Goal: Information Seeking & Learning: Learn about a topic

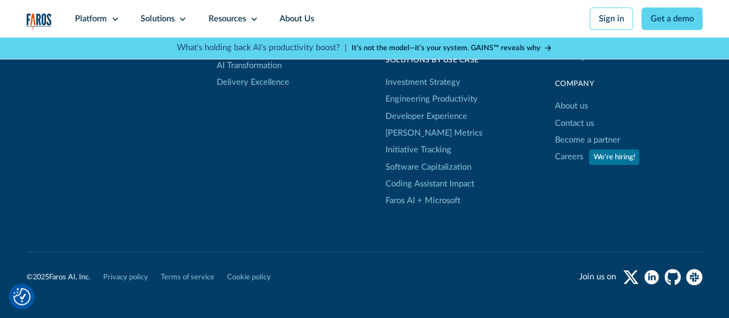
scroll to position [3740, 0]
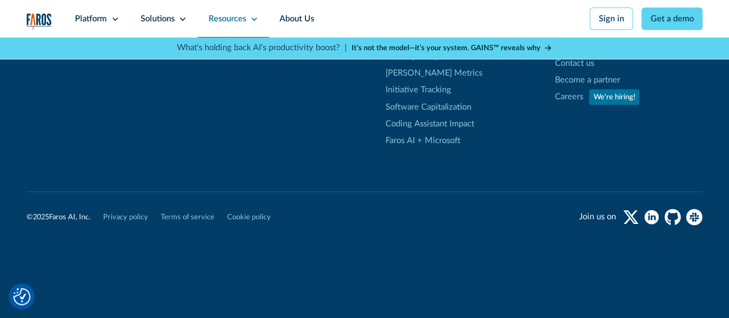
click at [223, 21] on div "Resources" at bounding box center [227, 19] width 37 height 13
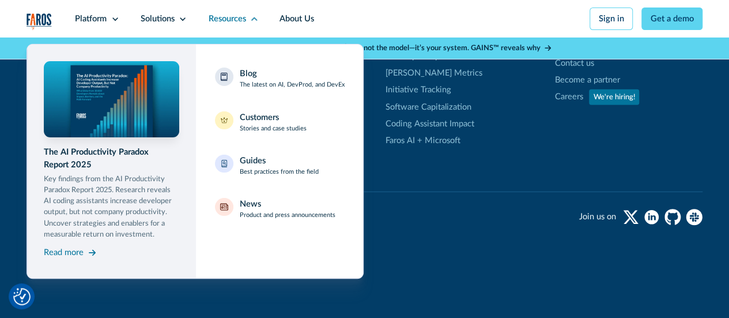
click at [432, 16] on nav "Platform Unlock engineering productivity at scale. Stay ahead with products des…" at bounding box center [384, 18] width 638 height 37
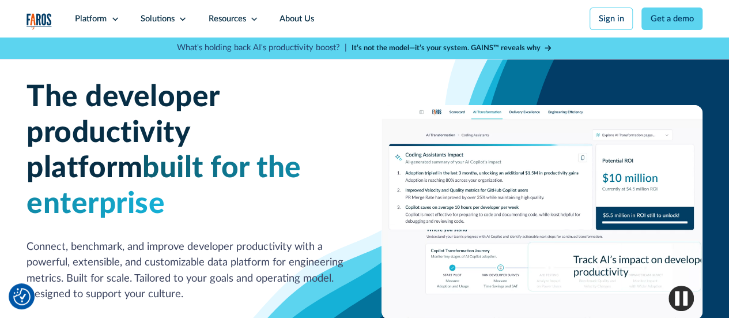
scroll to position [0, 0]
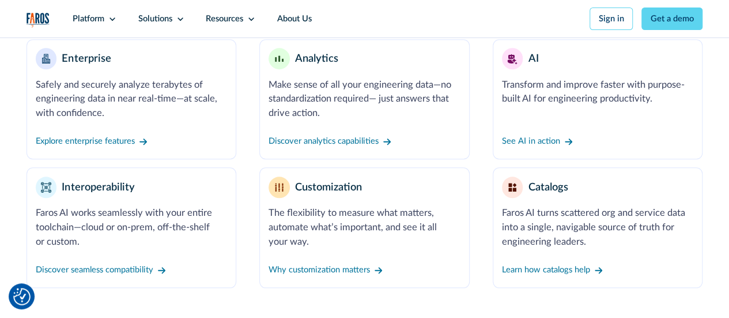
scroll to position [481, 0]
click at [115, 140] on div "Explore enterprise features" at bounding box center [85, 141] width 99 height 13
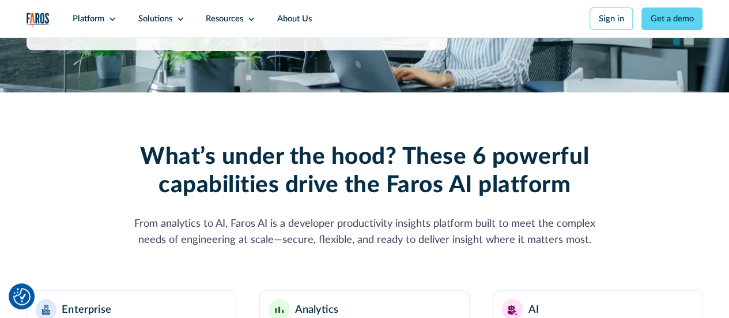
scroll to position [440, 0]
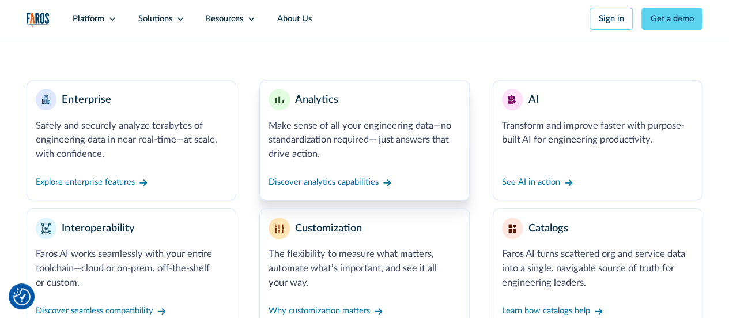
click at [311, 140] on div "Make sense of all your engineering data—no standardization required— just answe…" at bounding box center [365, 140] width 192 height 43
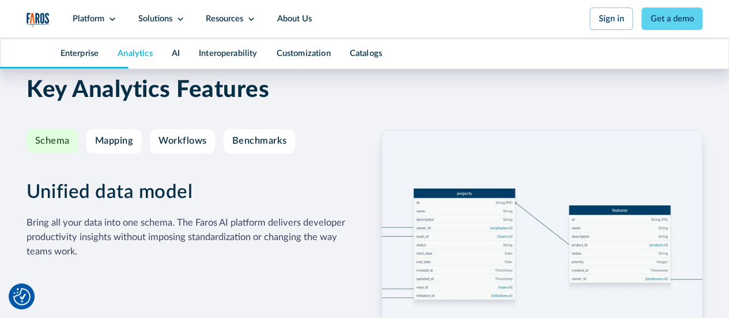
scroll to position [1803, 0]
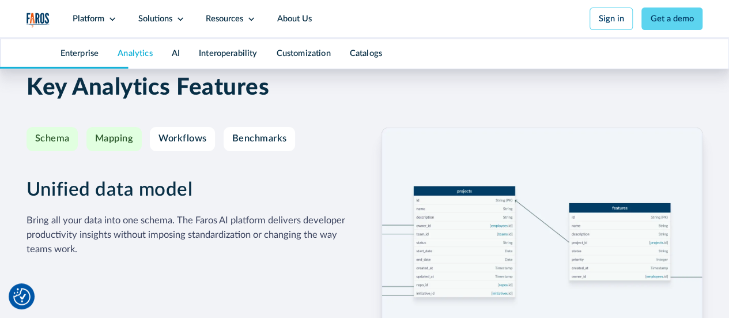
click at [90, 151] on link "Mapping" at bounding box center [113, 139] width 55 height 24
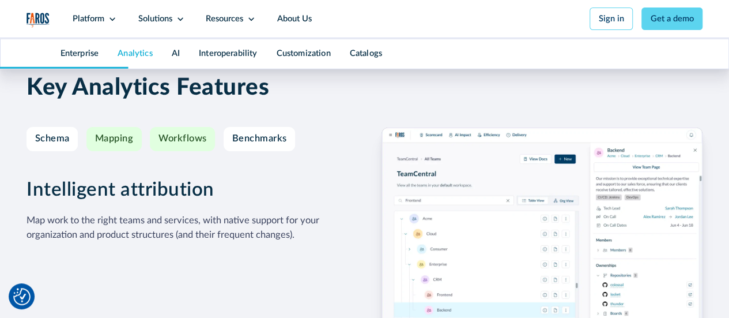
click at [179, 151] on link "Workflows" at bounding box center [182, 139] width 65 height 24
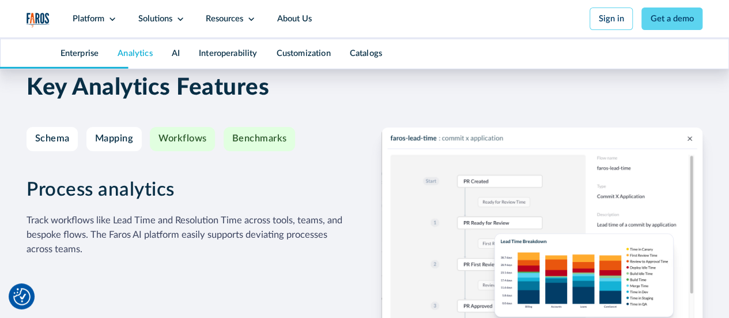
click at [265, 145] on div "Benchmarks" at bounding box center [259, 139] width 55 height 12
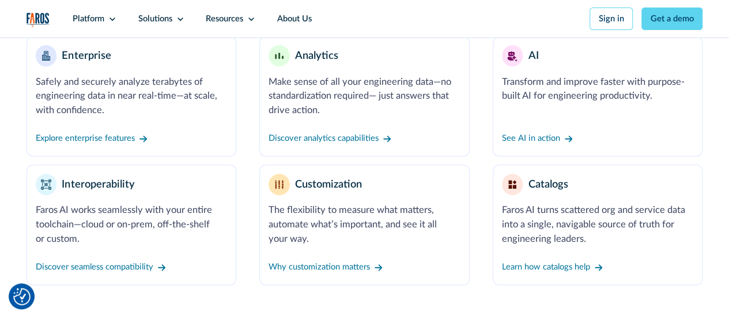
scroll to position [434, 0]
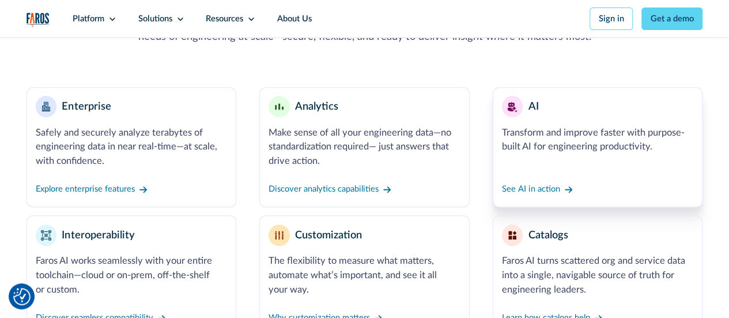
click at [605, 117] on div "AI" at bounding box center [598, 106] width 192 height 21
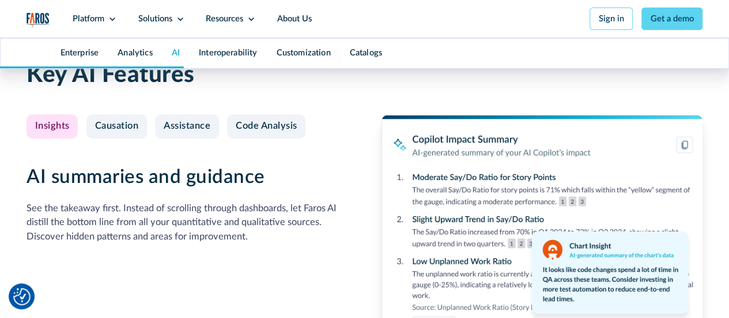
scroll to position [2515, 0]
click at [203, 138] on link "Assistance" at bounding box center [186, 126] width 63 height 24
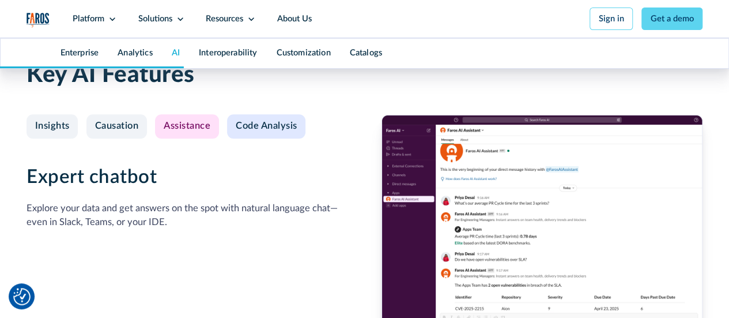
click at [278, 132] on div "Code Analysis" at bounding box center [267, 126] width 62 height 12
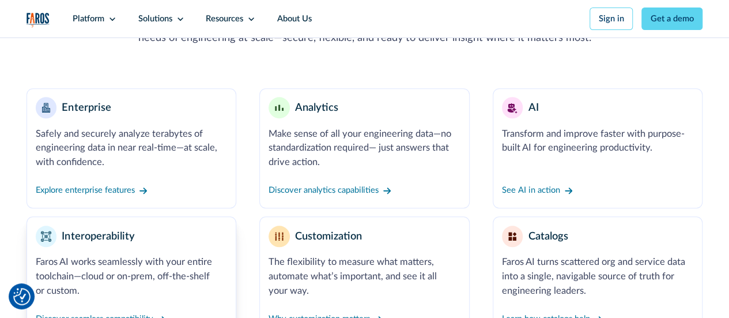
click at [145, 247] on div "Interoperability" at bounding box center [132, 235] width 192 height 21
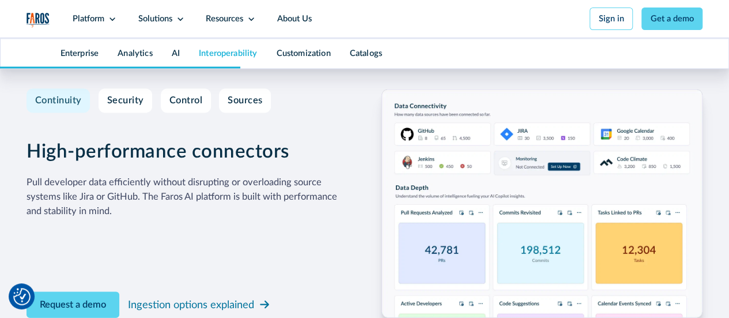
scroll to position [3240, 0]
click at [112, 106] on div "Security" at bounding box center [125, 101] width 37 height 12
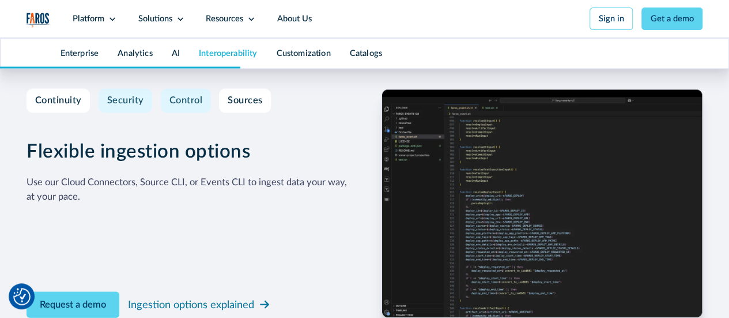
click at [193, 106] on div "Control" at bounding box center [185, 101] width 33 height 12
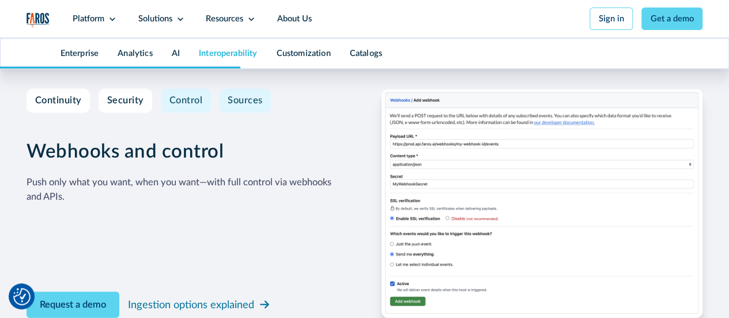
click at [239, 112] on link "Sources" at bounding box center [245, 100] width 52 height 24
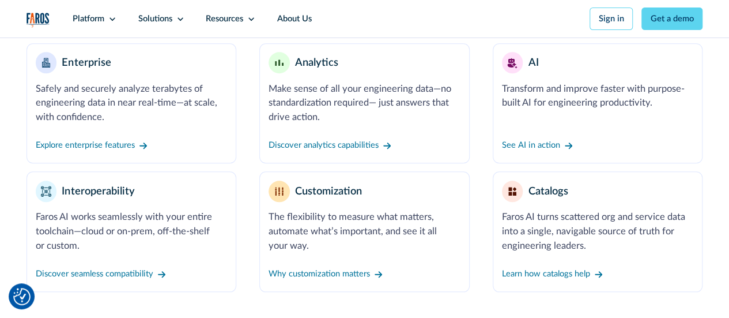
scroll to position [474, 0]
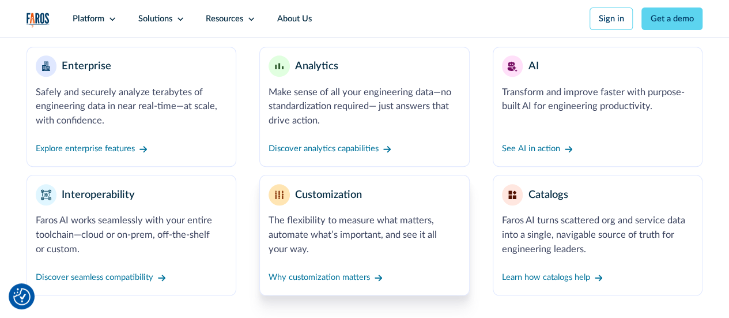
click at [348, 217] on link "Customization The flexibility to measure what matters, automate what’s importan…" at bounding box center [364, 235] width 210 height 120
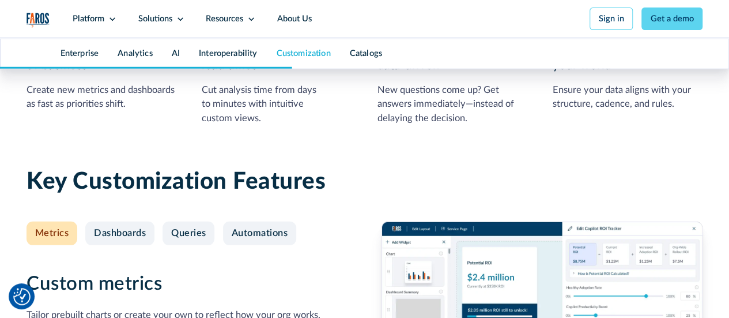
scroll to position [3905, 0]
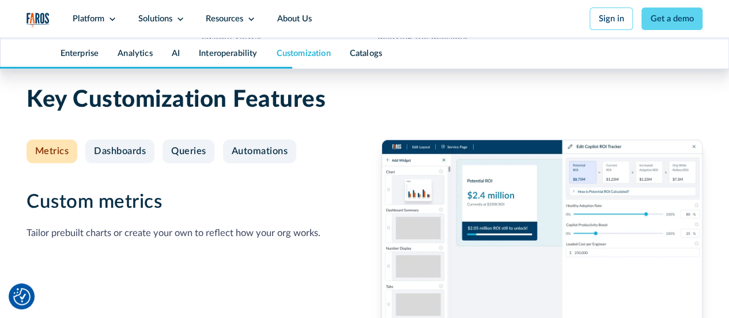
click at [41, 157] on div "Metrics" at bounding box center [52, 152] width 34 height 12
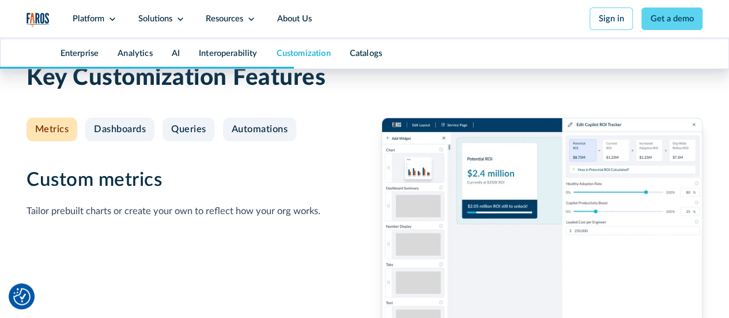
scroll to position [3926, 0]
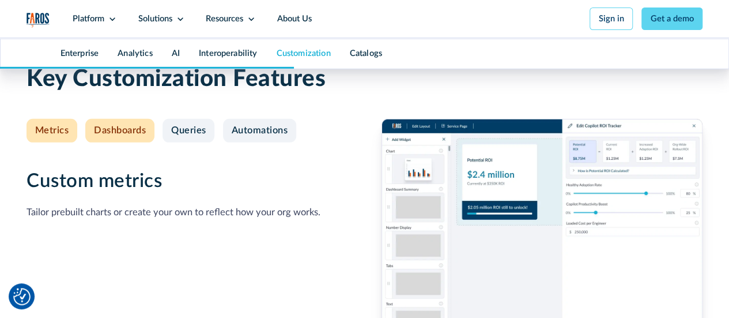
click at [113, 143] on link "Dashboards" at bounding box center [119, 131] width 69 height 24
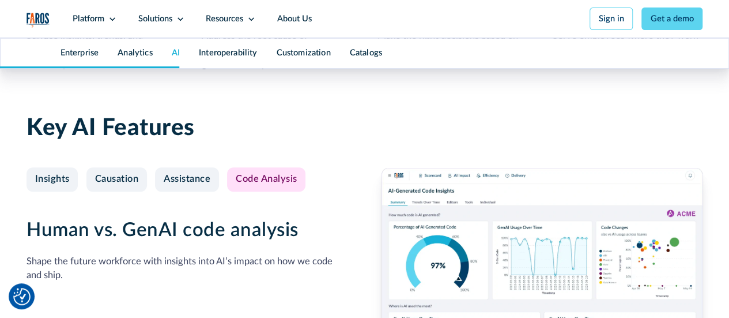
scroll to position [2462, 0]
click at [194, 185] on div "Assistance" at bounding box center [187, 180] width 47 height 12
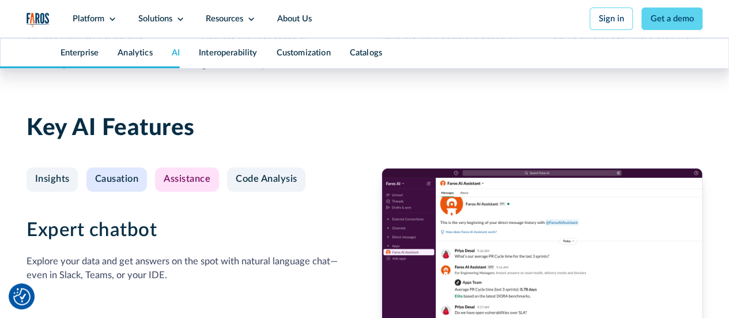
click at [123, 185] on div "Causation" at bounding box center [117, 180] width 44 height 12
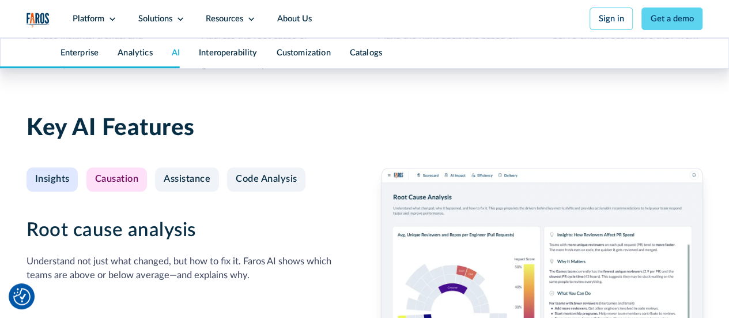
click at [55, 185] on div "Insights" at bounding box center [52, 180] width 35 height 12
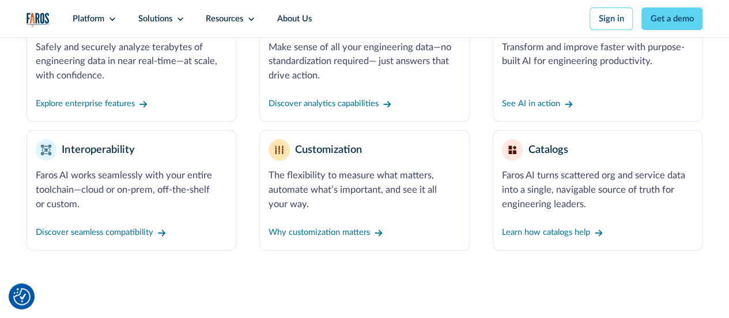
scroll to position [464, 0]
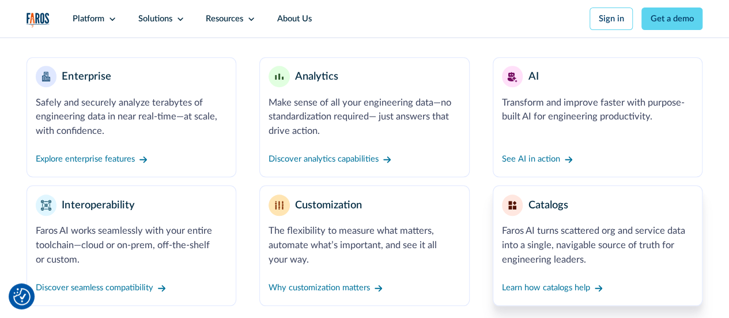
click at [532, 216] on div "Catalogs" at bounding box center [598, 204] width 192 height 21
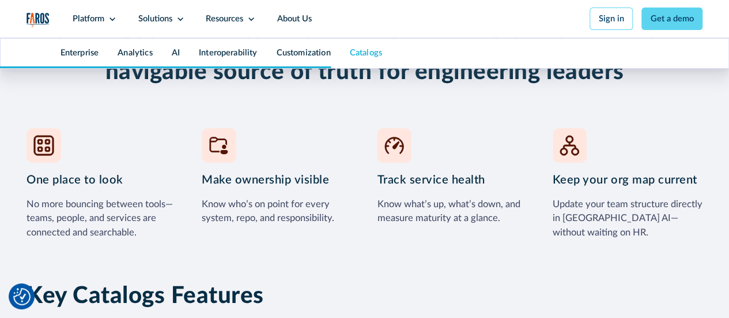
scroll to position [4410, 0]
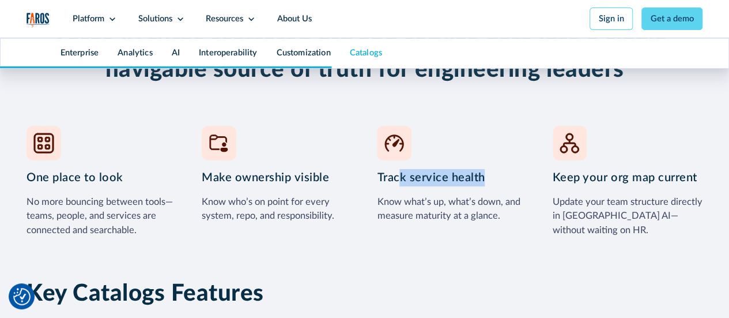
drag, startPoint x: 399, startPoint y: 215, endPoint x: 506, endPoint y: 210, distance: 106.8
click at [506, 186] on h3 "Track service health" at bounding box center [452, 177] width 150 height 17
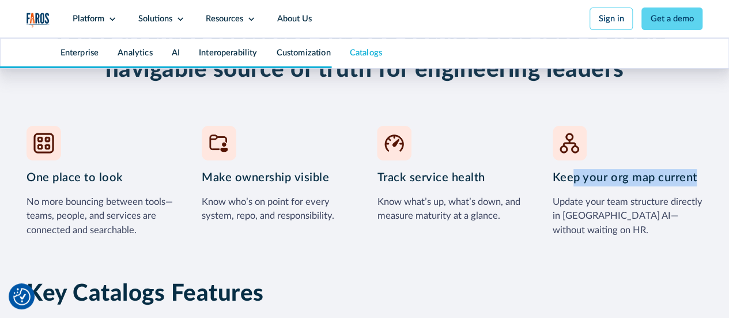
drag, startPoint x: 572, startPoint y: 212, endPoint x: 710, endPoint y: 205, distance: 137.4
click at [710, 205] on div "Catalogs Faros AI turns scattered org and service data into a single, navigable…" at bounding box center [364, 103] width 729 height 311
click at [410, 258] on div "Catalogs Faros AI turns scattered org and service data into a single, navigable…" at bounding box center [365, 103] width 676 height 311
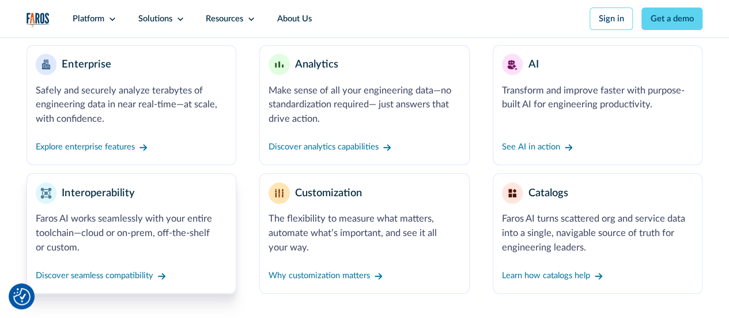
scroll to position [477, 0]
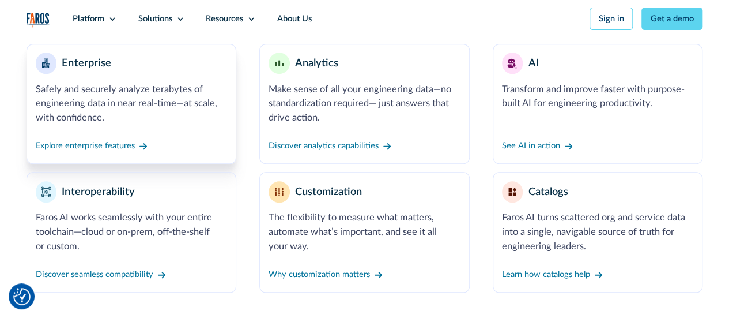
click at [117, 86] on div "Safely and securely analyze terabytes of engineering data in near real-time—at …" at bounding box center [132, 103] width 192 height 43
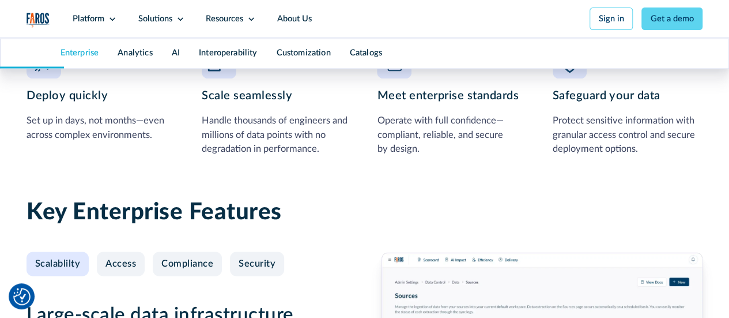
scroll to position [929, 0]
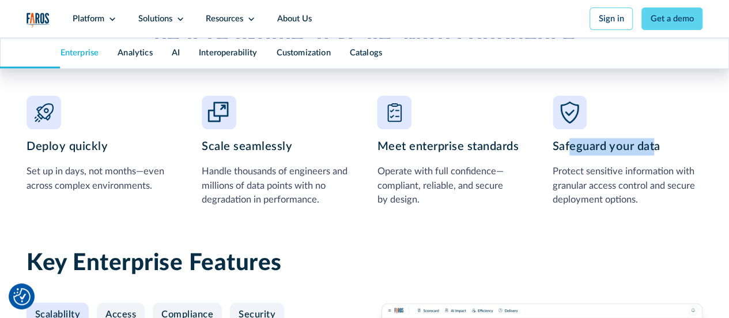
drag, startPoint x: 570, startPoint y: 156, endPoint x: 655, endPoint y: 159, distance: 85.4
click at [655, 155] on h3 "Safeguard your data" at bounding box center [628, 146] width 150 height 17
click at [354, 154] on div "Deploy quickly Set up in days, not months—even across complex environments. Sca…" at bounding box center [365, 150] width 676 height 111
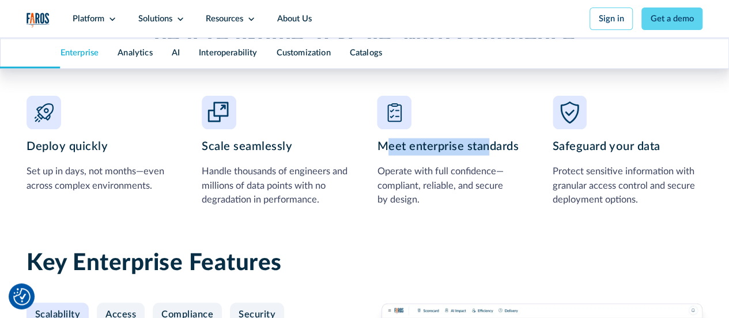
drag, startPoint x: 388, startPoint y: 150, endPoint x: 492, endPoint y: 155, distance: 103.8
click at [492, 155] on h3 "Meet enterprise standards" at bounding box center [452, 146] width 150 height 17
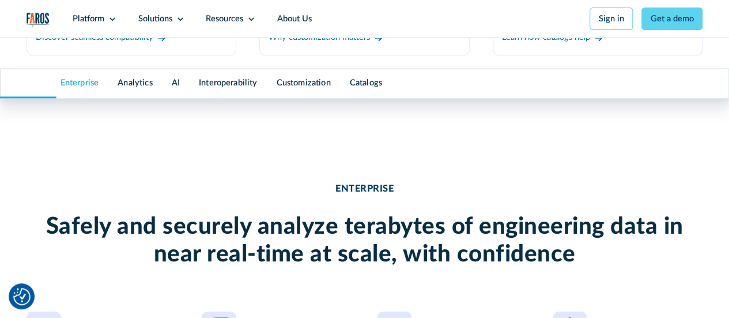
scroll to position [1105, 0]
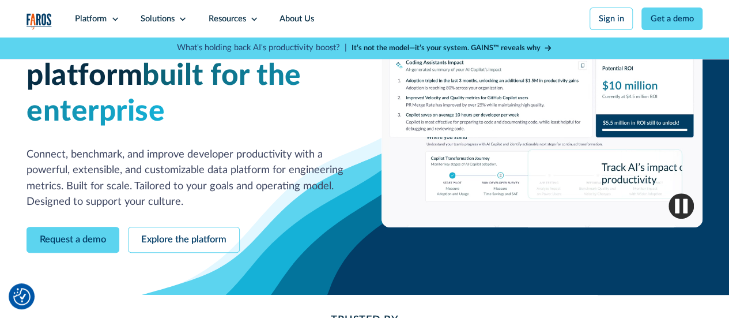
scroll to position [92, 0]
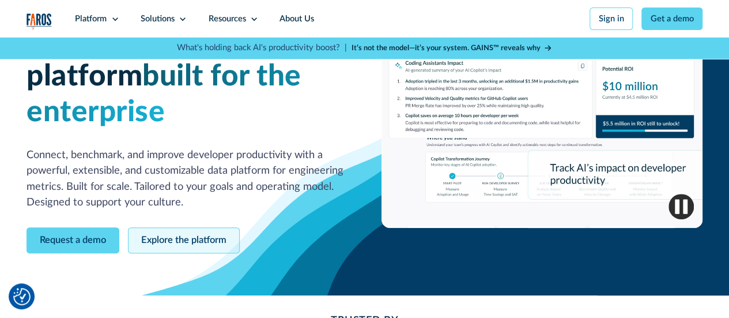
click at [205, 227] on link "Explore the platform" at bounding box center [184, 240] width 112 height 26
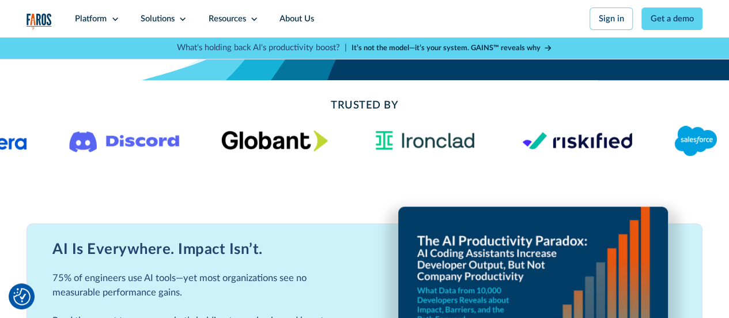
scroll to position [310, 0]
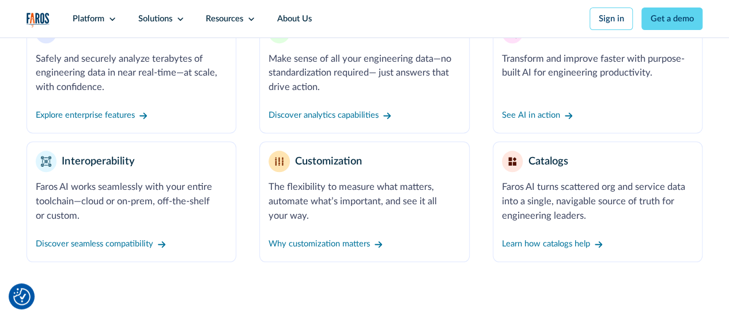
scroll to position [508, 0]
